Goal: Task Accomplishment & Management: Complete application form

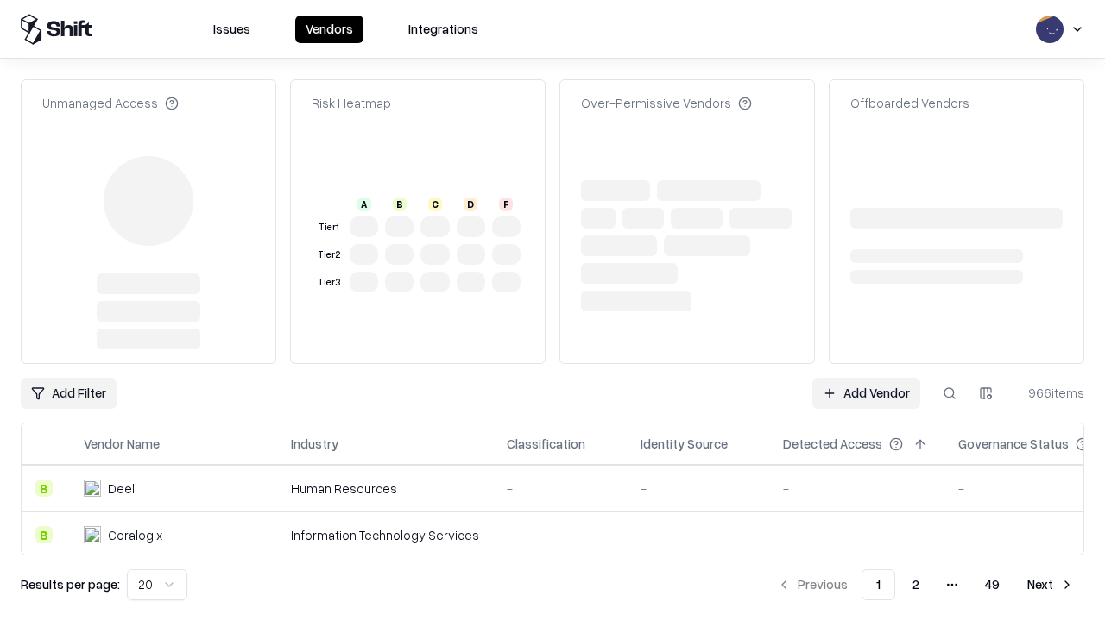
click at [866, 378] on link "Add Vendor" at bounding box center [866, 393] width 108 height 31
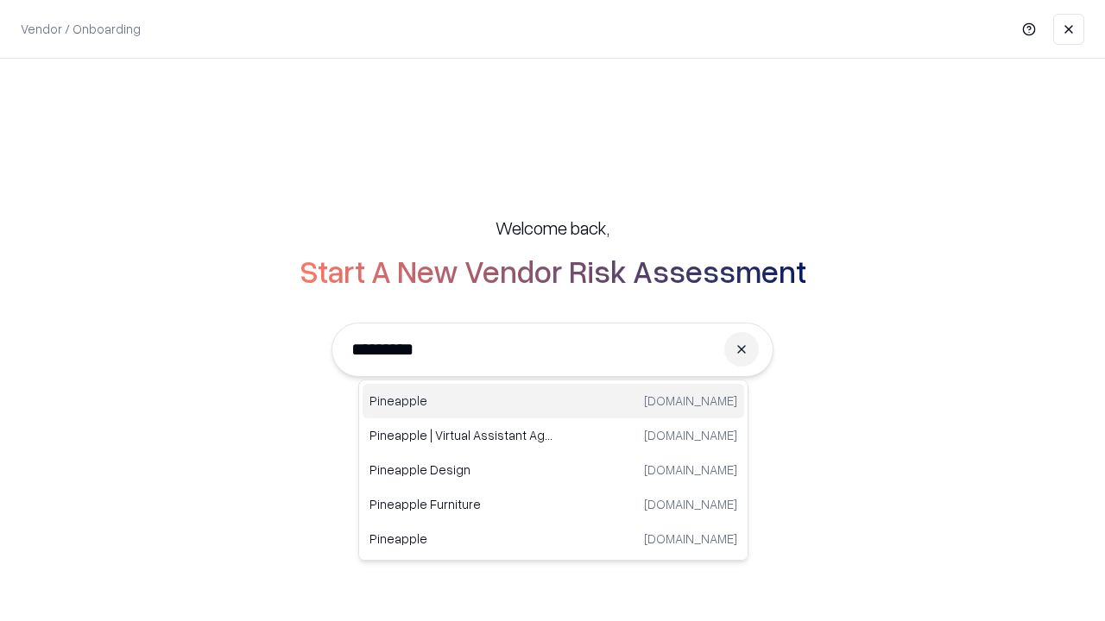
click at [553, 401] on div "Pineapple [DOMAIN_NAME]" at bounding box center [552, 401] width 381 height 35
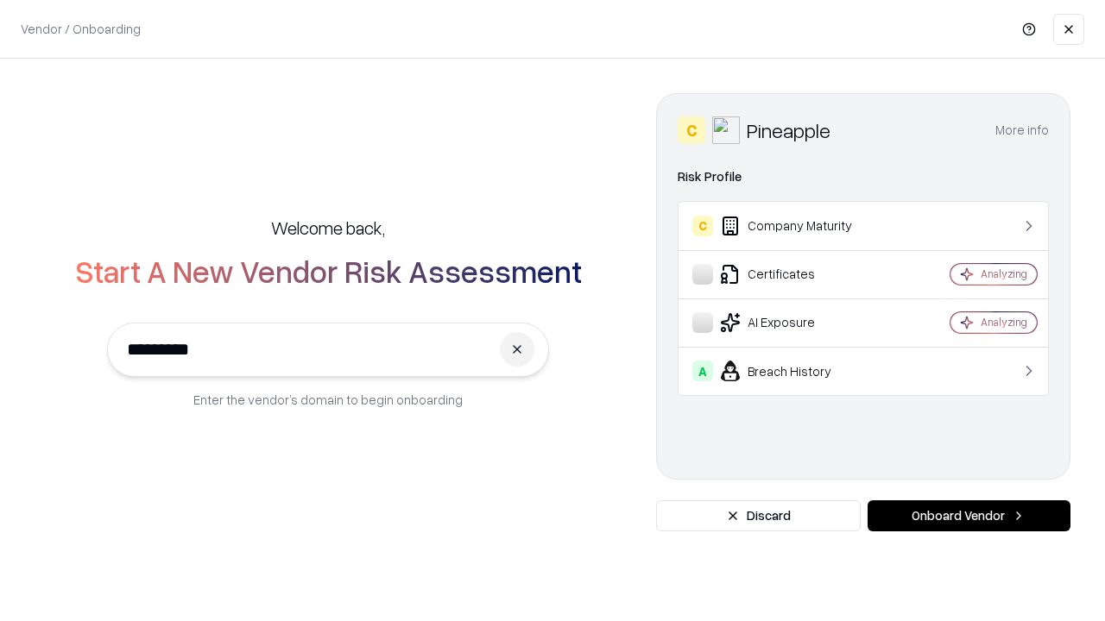
type input "*********"
click at [968, 516] on button "Onboard Vendor" at bounding box center [968, 516] width 203 height 31
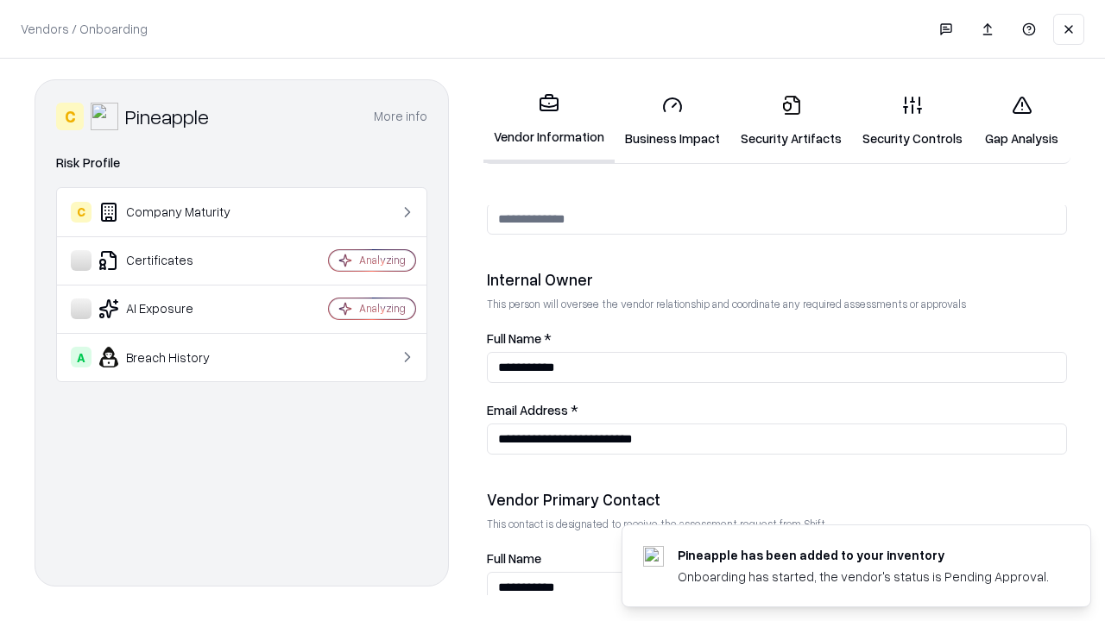
scroll to position [894, 0]
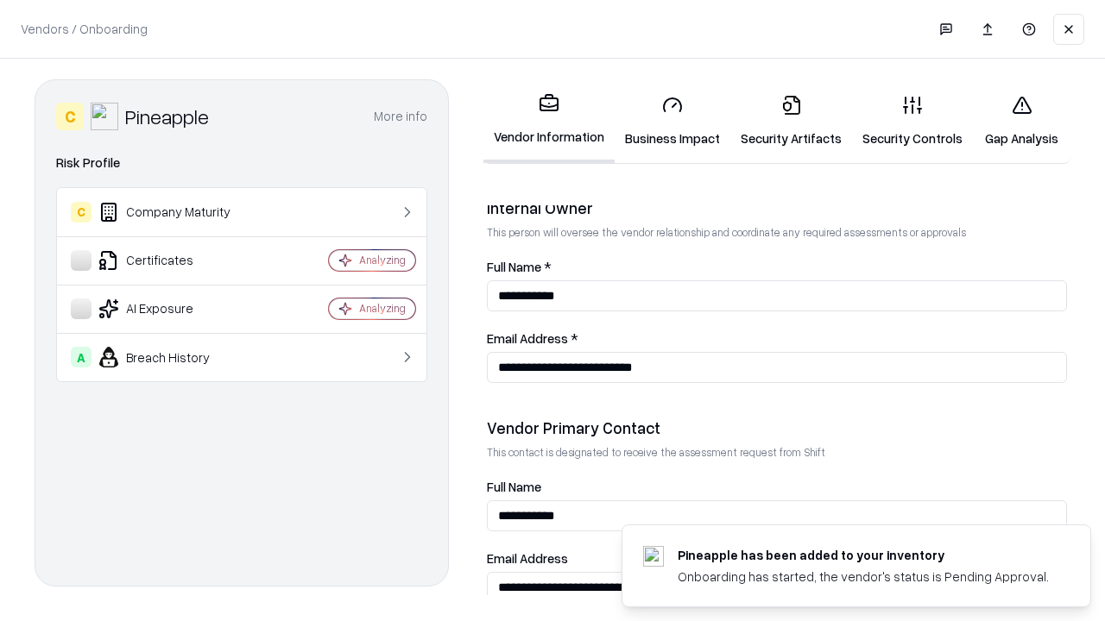
click at [672, 121] on link "Business Impact" at bounding box center [673, 121] width 116 height 80
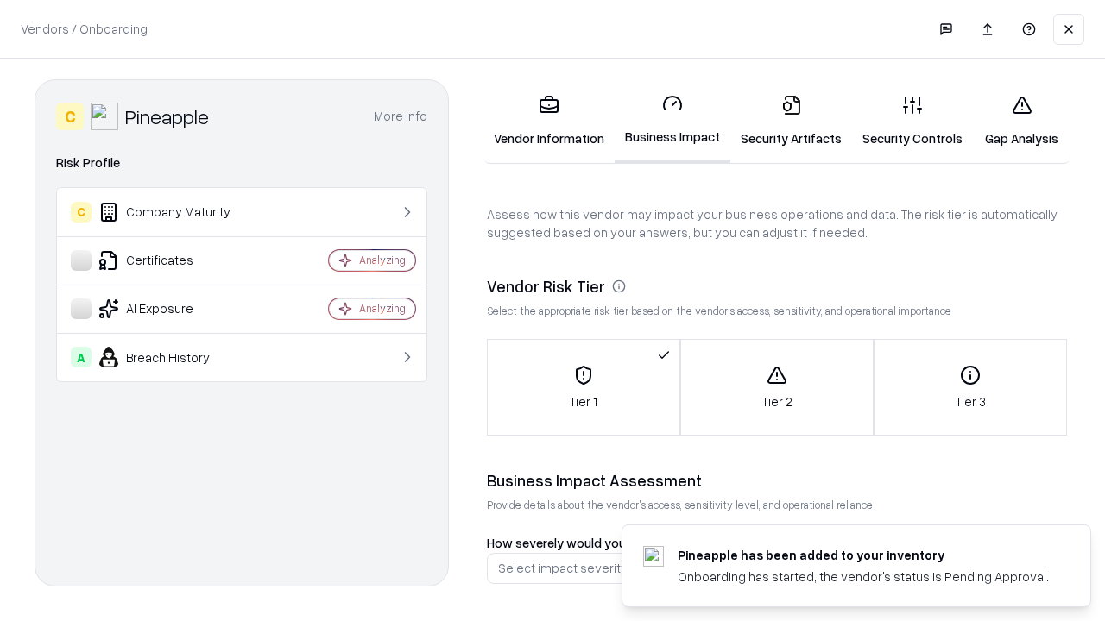
click at [1021, 121] on link "Gap Analysis" at bounding box center [1022, 121] width 98 height 80
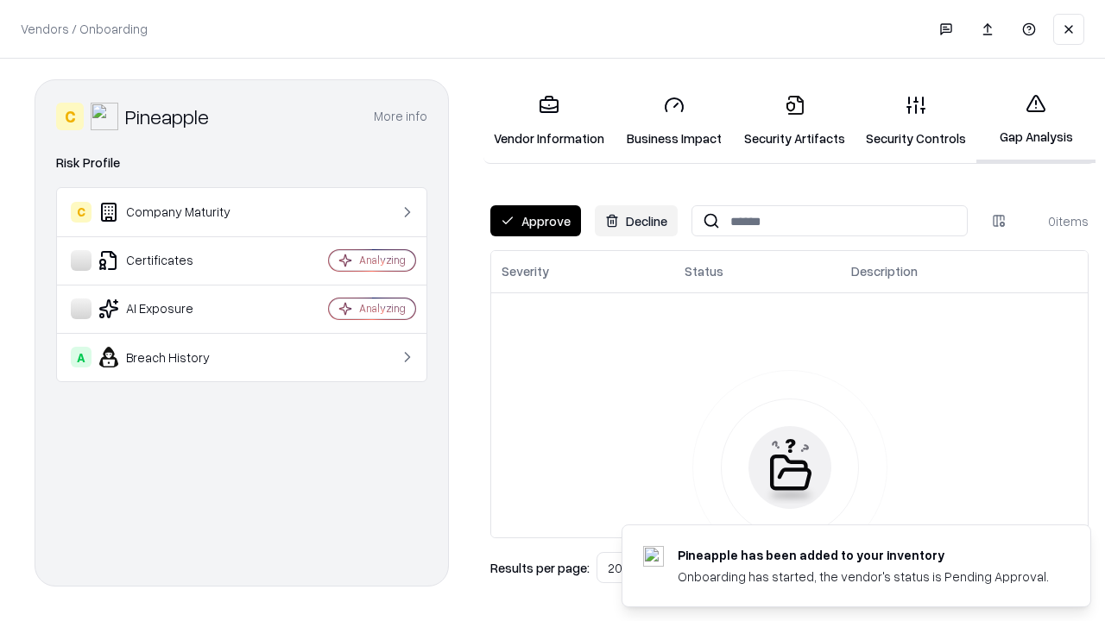
click at [535, 221] on button "Approve" at bounding box center [535, 220] width 91 height 31
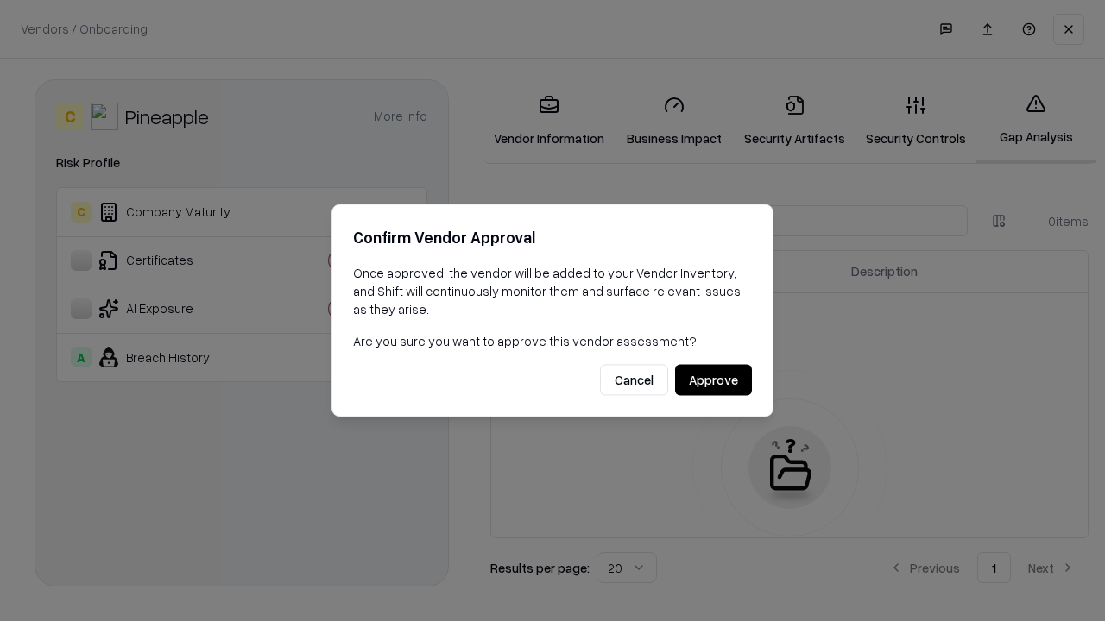
click at [713, 380] on button "Approve" at bounding box center [713, 380] width 77 height 31
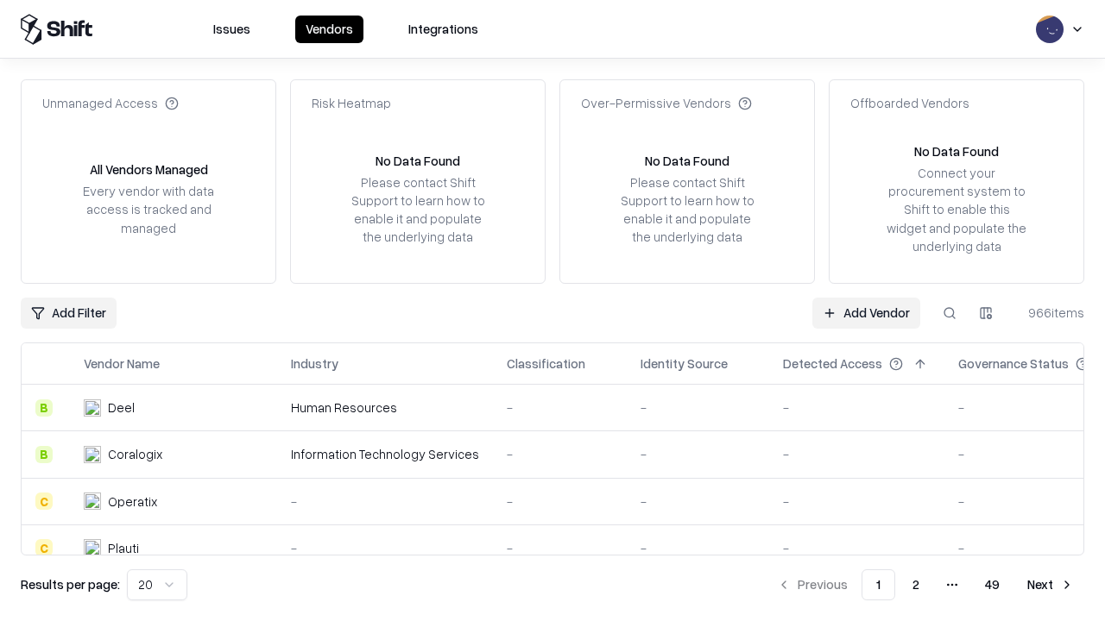
type input "*********"
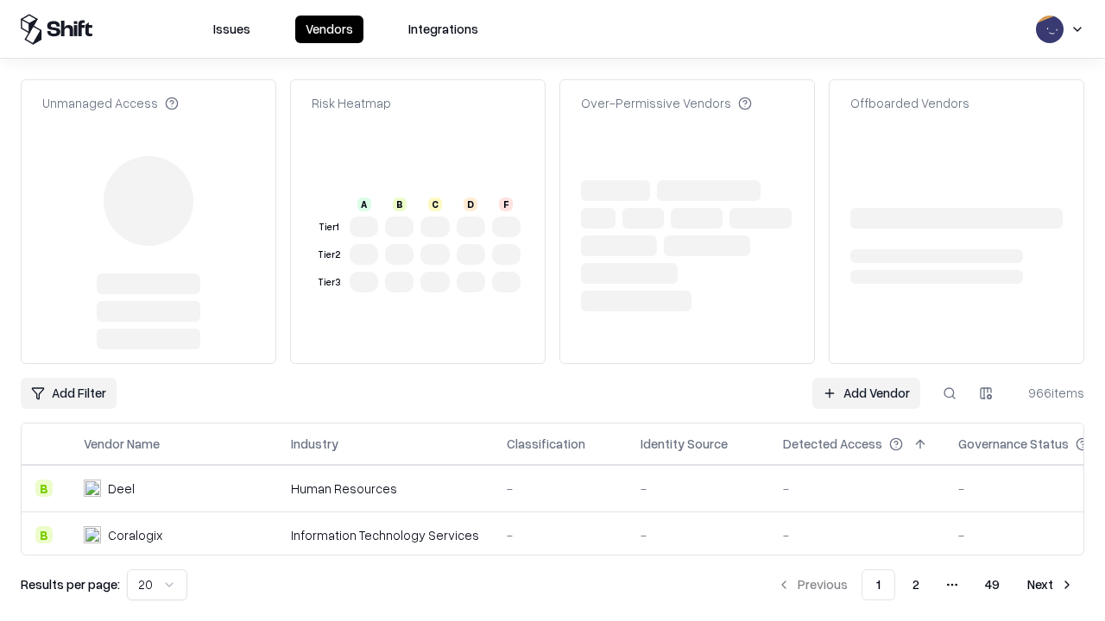
click at [866, 378] on link "Add Vendor" at bounding box center [866, 393] width 108 height 31
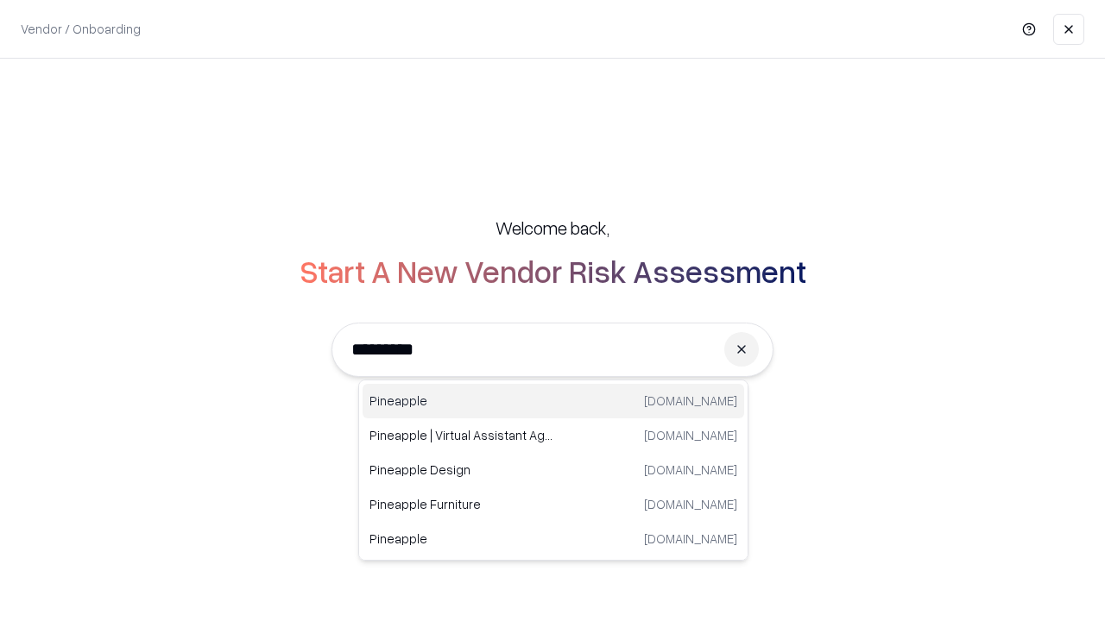
click at [553, 401] on div "Pineapple [DOMAIN_NAME]" at bounding box center [552, 401] width 381 height 35
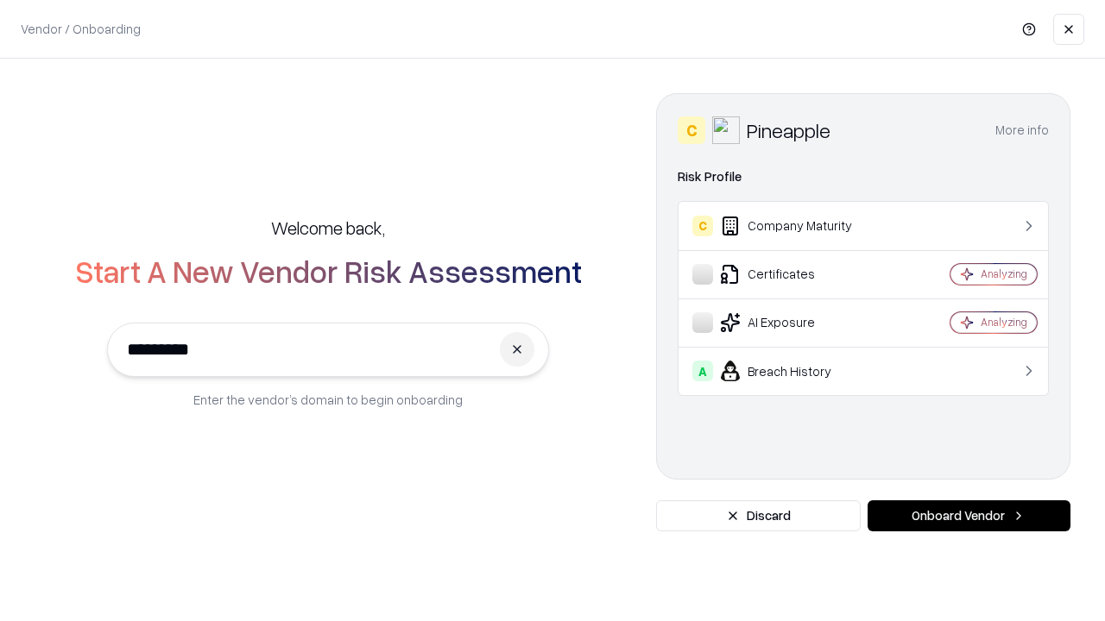
type input "*********"
click at [968, 516] on button "Onboard Vendor" at bounding box center [968, 516] width 203 height 31
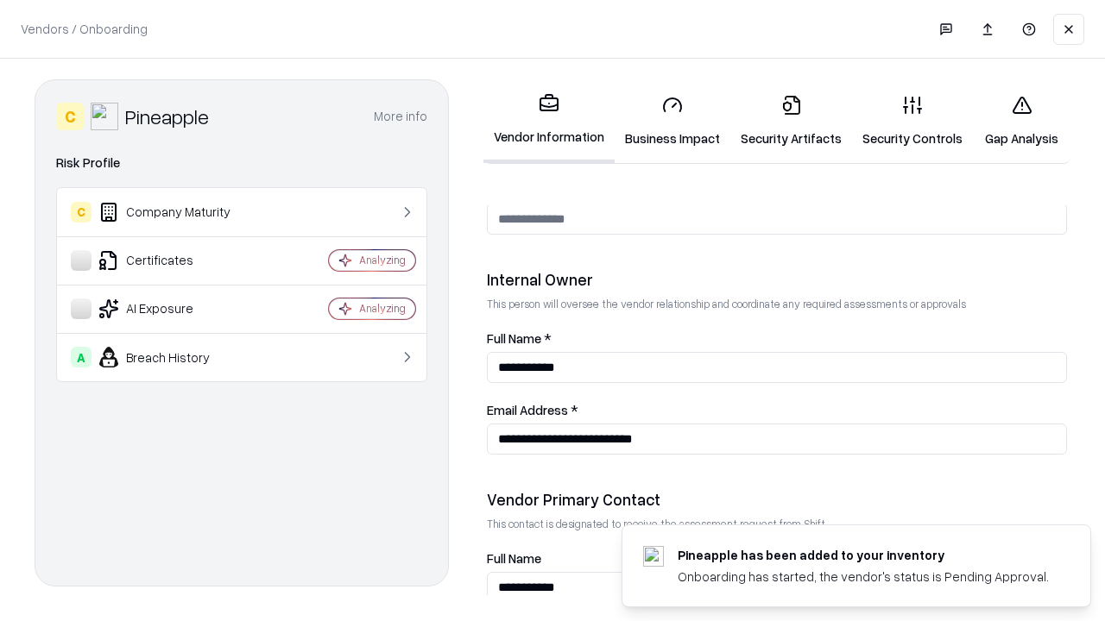
scroll to position [894, 0]
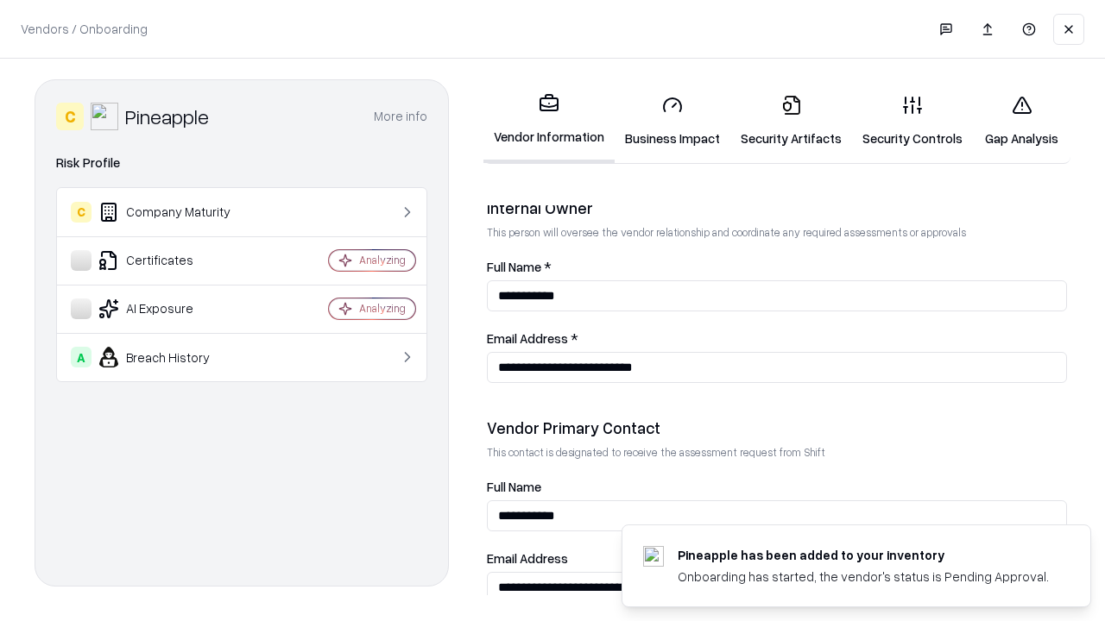
click at [1021, 121] on link "Gap Analysis" at bounding box center [1022, 121] width 98 height 80
